Goal: Information Seeking & Learning: Learn about a topic

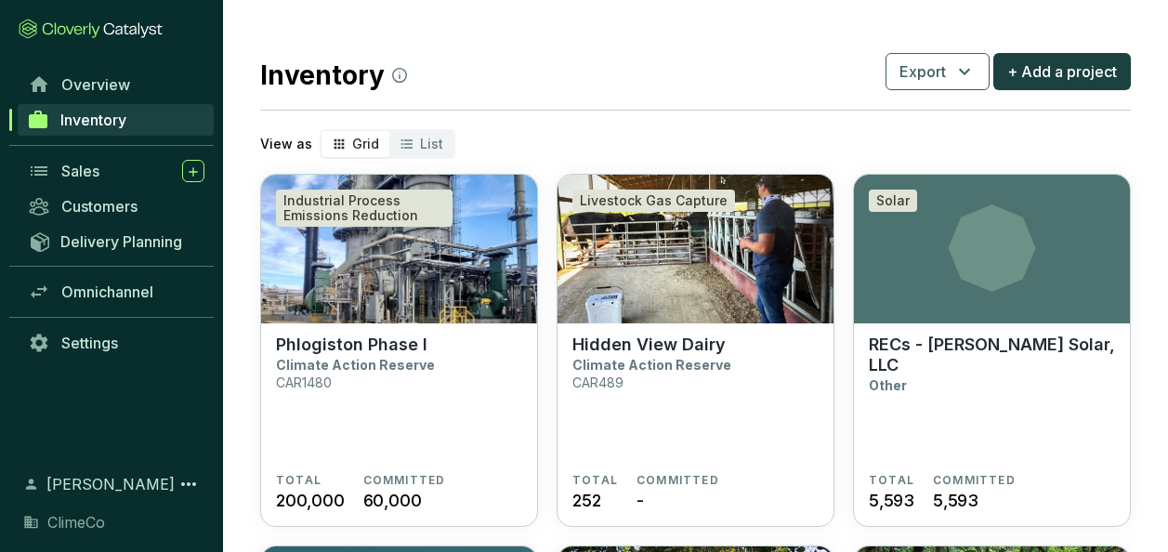
scroll to position [1393, 0]
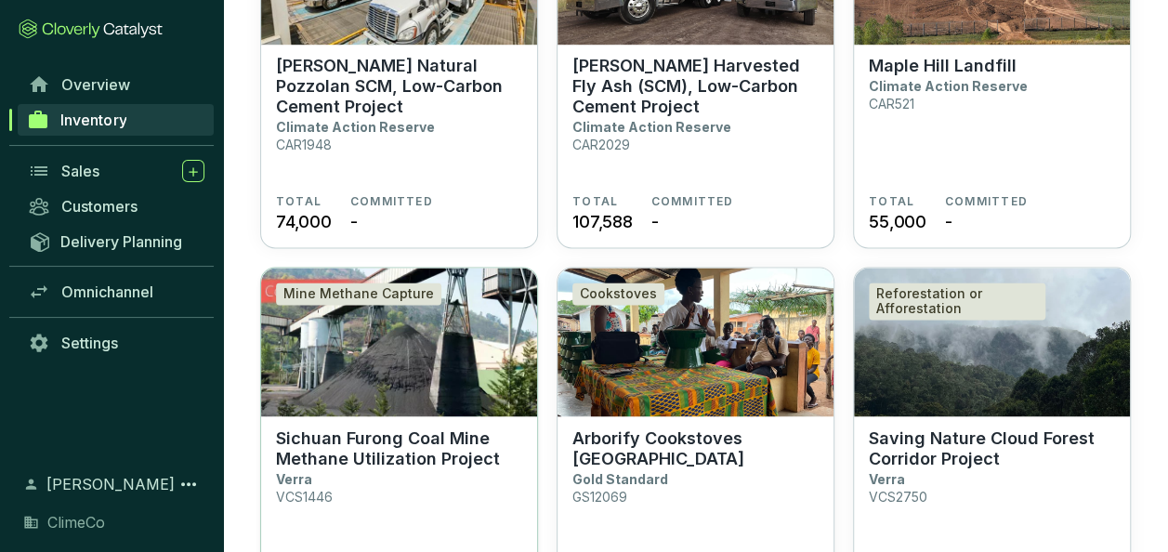
click at [395, 427] on p "Sichuan Furong Coal Mine Methane Utilization Project" at bounding box center [399, 447] width 246 height 41
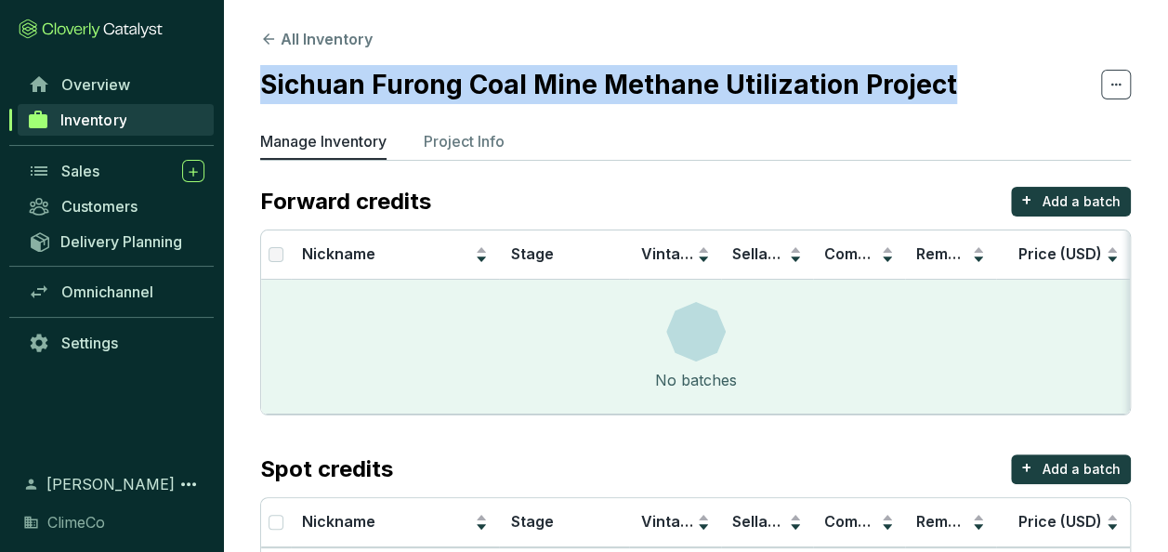
drag, startPoint x: 265, startPoint y: 87, endPoint x: 948, endPoint y: 97, distance: 682.8
click at [948, 97] on section "Sichuan Furong Coal Mine Methane Utilization Project" at bounding box center [695, 84] width 870 height 39
copy h2 "Sichuan Furong Coal Mine Methane Utilization Project"
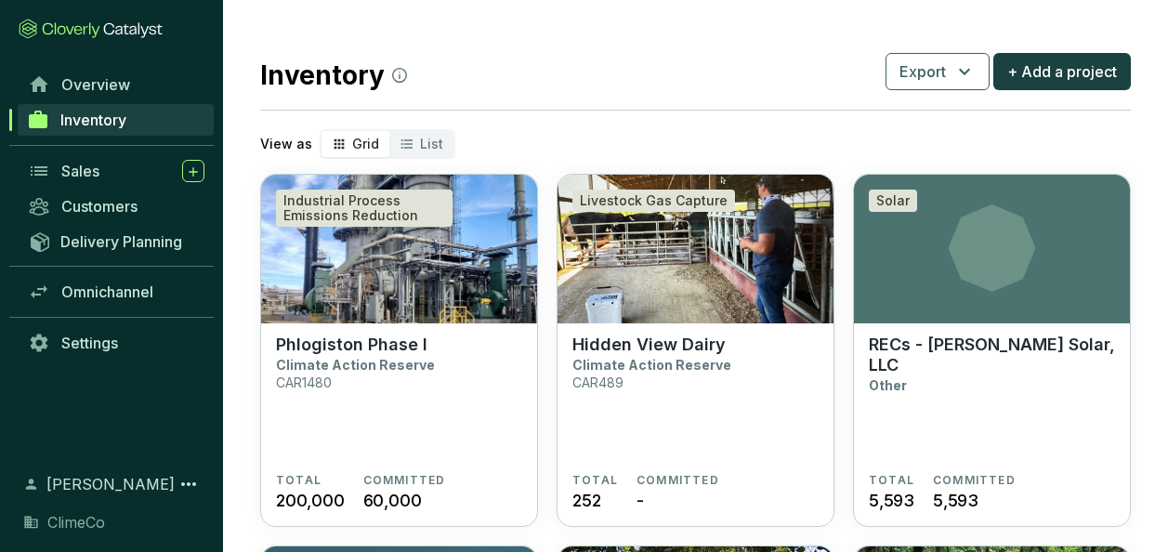
scroll to position [1880, 0]
